Goal: Task Accomplishment & Management: Use online tool/utility

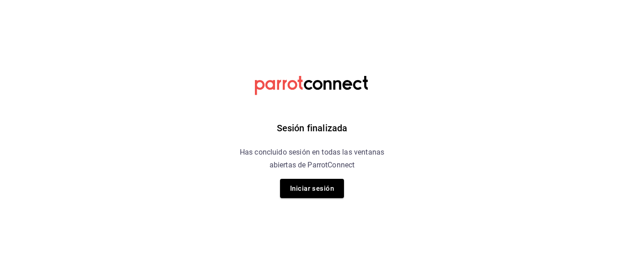
click at [317, 209] on div "Sesión finalizada Has concluido sesión en todas las ventanas abiertas de Parrot…" at bounding box center [312, 137] width 231 height 274
click at [316, 200] on div "Sesión finalizada Has concluido sesión en todas las ventanas abiertas de Parrot…" at bounding box center [312, 137] width 231 height 274
click at [314, 196] on button "Iniciar sesión" at bounding box center [312, 188] width 64 height 19
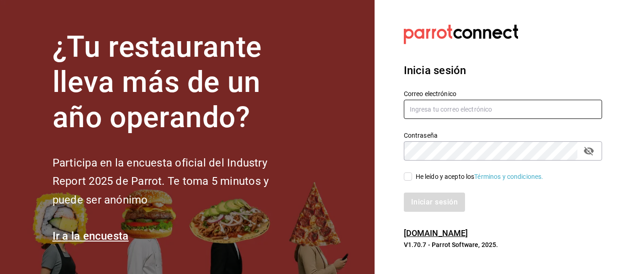
type input "[EMAIL_ADDRESS][DOMAIN_NAME]"
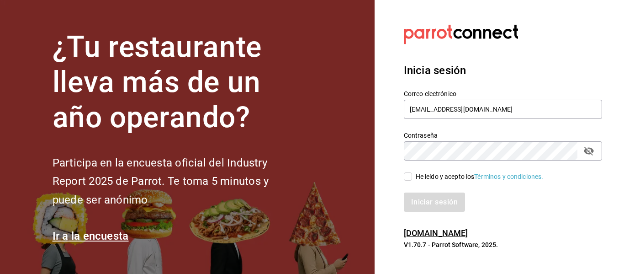
click at [404, 176] on input "He leído y acepto los Términos y condiciones." at bounding box center [408, 176] width 8 height 8
checkbox input "true"
click at [423, 200] on button "Iniciar sesión" at bounding box center [435, 201] width 62 height 19
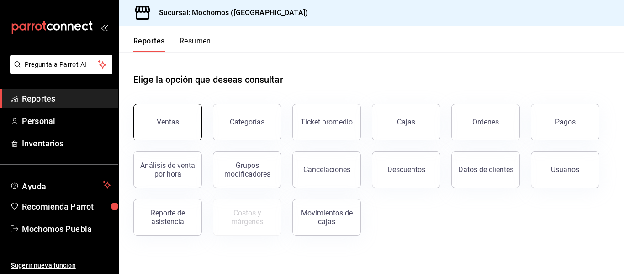
click at [185, 118] on button "Ventas" at bounding box center [167, 122] width 69 height 37
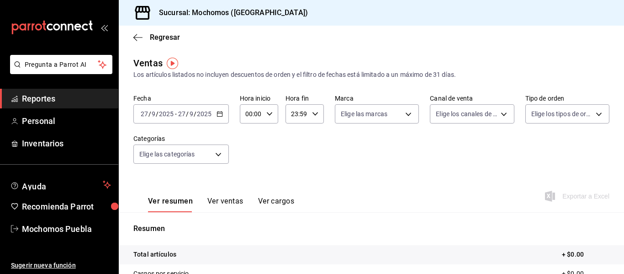
click at [221, 117] on div "2025-09-27 27 / 9 / 2025 - 2025-09-27 27 / 9 / 2025" at bounding box center [180, 113] width 95 height 19
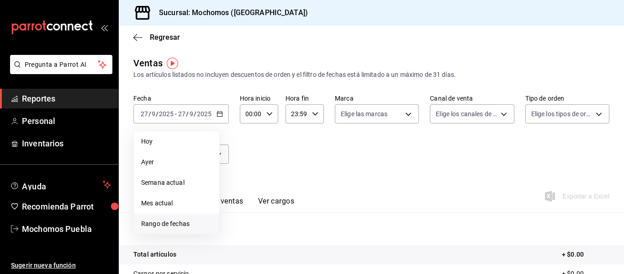
click at [172, 222] on span "Rango de fechas" at bounding box center [176, 224] width 71 height 10
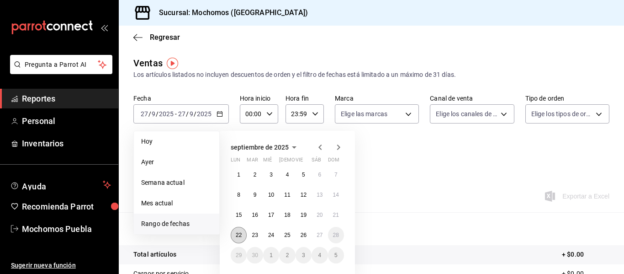
click at [242, 233] on button "22" at bounding box center [239, 235] width 16 height 16
click at [323, 238] on button "27" at bounding box center [320, 235] width 16 height 16
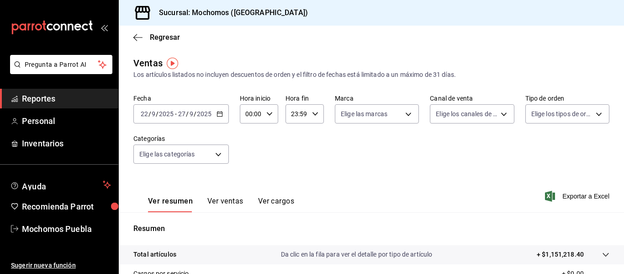
click at [221, 120] on div "2025-09-22 22 / 9 / 2025 - 2025-09-27 27 / 9 / 2025" at bounding box center [180, 113] width 95 height 19
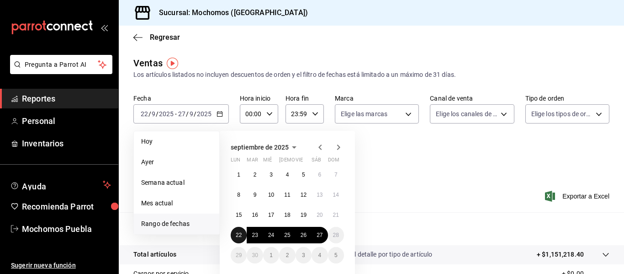
click at [243, 234] on button "22" at bounding box center [239, 235] width 16 height 16
click at [345, 236] on div "septiembre de 2025 lun mar mié jue vie sáb dom 1 2 3 4 5 6 7 8 9 10 11 12 13 14…" at bounding box center [287, 204] width 135 height 147
click at [321, 236] on abbr "27" at bounding box center [320, 235] width 6 height 6
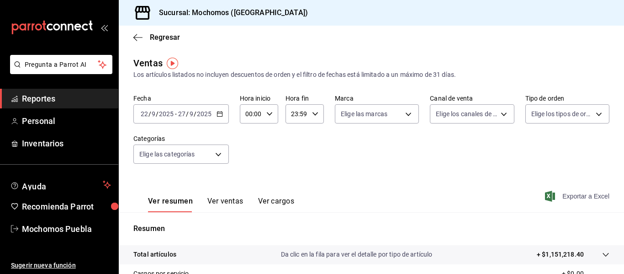
click at [568, 199] on span "Exportar a Excel" at bounding box center [578, 195] width 63 height 11
click at [52, 103] on span "Reportes" at bounding box center [66, 98] width 89 height 12
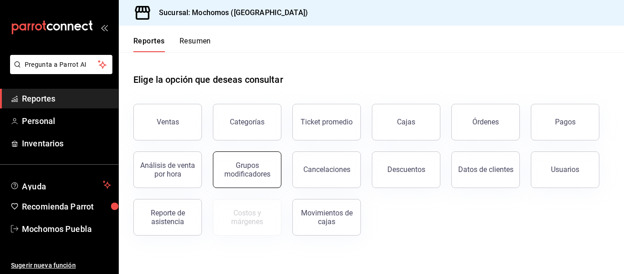
click at [228, 168] on div "Grupos modificadores" at bounding box center [247, 169] width 57 height 17
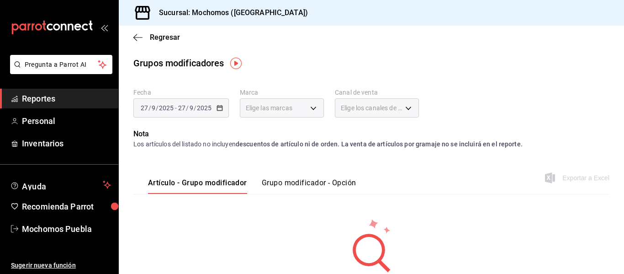
click at [283, 182] on button "Grupo modificador - Opción" at bounding box center [309, 186] width 95 height 16
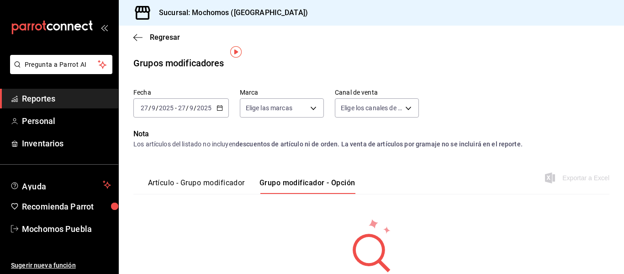
scroll to position [60, 0]
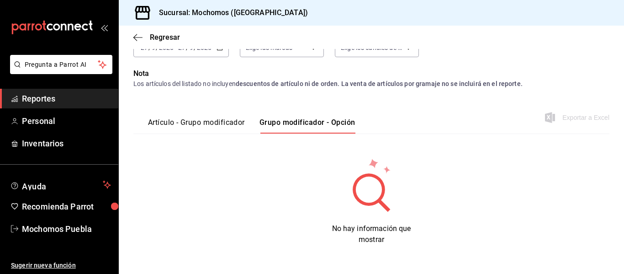
click at [212, 53] on div "2025-09-27 27 / 9 / 2025 - 2025-09-27 27 / 9 / 2025" at bounding box center [180, 47] width 95 height 19
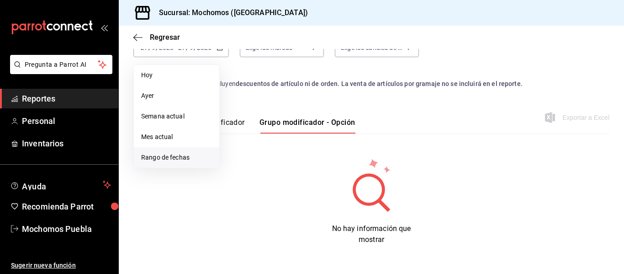
click at [176, 154] on span "Rango de fechas" at bounding box center [176, 158] width 71 height 10
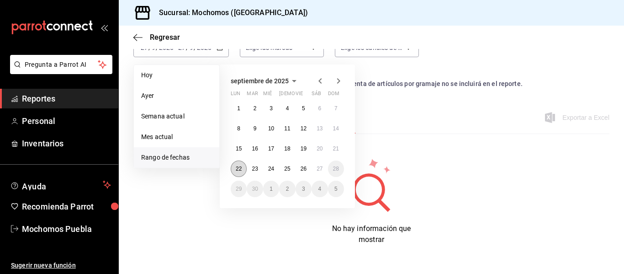
click at [231, 169] on button "22" at bounding box center [239, 168] width 16 height 16
click at [318, 173] on button "27" at bounding box center [320, 168] width 16 height 16
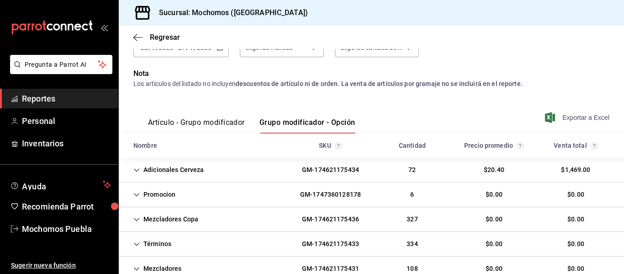
click at [568, 114] on span "Exportar a Excel" at bounding box center [578, 117] width 63 height 11
